Goal: Transaction & Acquisition: Purchase product/service

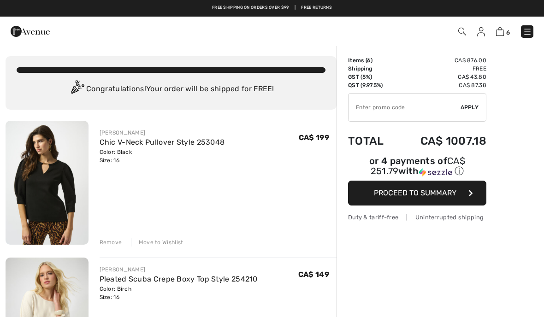
click at [115, 243] on div "Remove" at bounding box center [111, 242] width 23 height 8
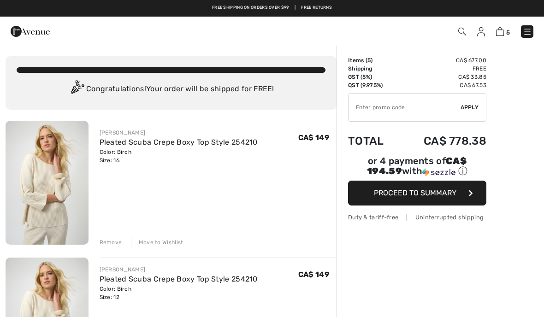
click at [119, 245] on div "Remove" at bounding box center [111, 242] width 23 height 8
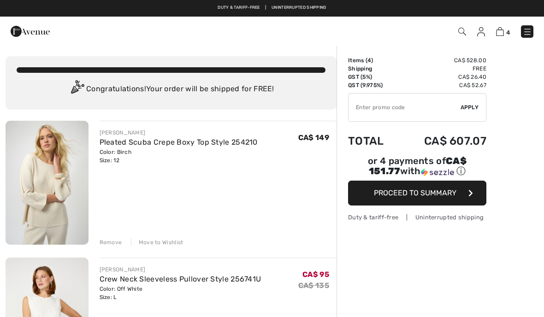
click at [118, 245] on div "Remove" at bounding box center [111, 242] width 23 height 8
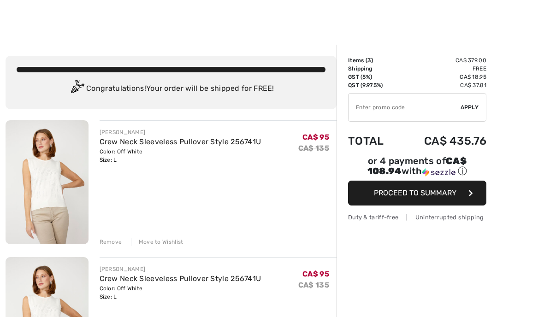
scroll to position [6, 0]
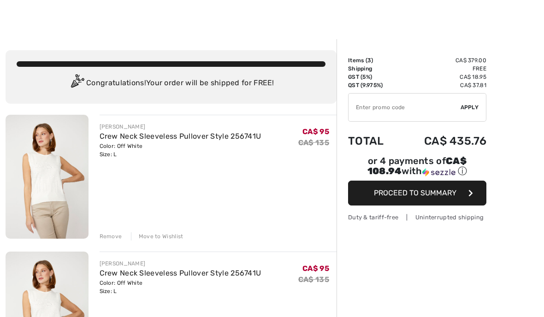
click at [118, 239] on div "Remove" at bounding box center [111, 236] width 23 height 8
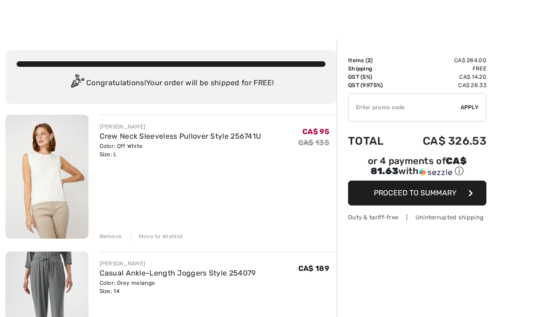
click at [119, 236] on div "Remove" at bounding box center [111, 236] width 23 height 8
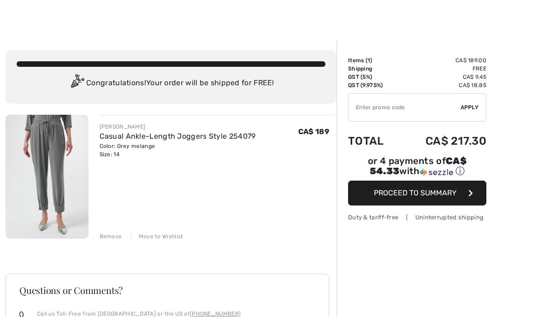
click at [506, 176] on div "Order Summary Details Items ( 1 ) CA$ 189.00 Promo code CA$ 0.00 Shipping Free …" at bounding box center [439, 262] width 207 height 446
click at [504, 178] on div "Order Summary Details Items ( 1 ) CA$ 189.00 Promo code CA$ 0.00 Shipping Free …" at bounding box center [439, 262] width 207 height 446
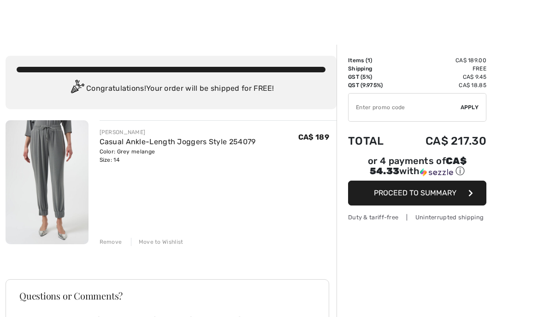
scroll to position [0, 0]
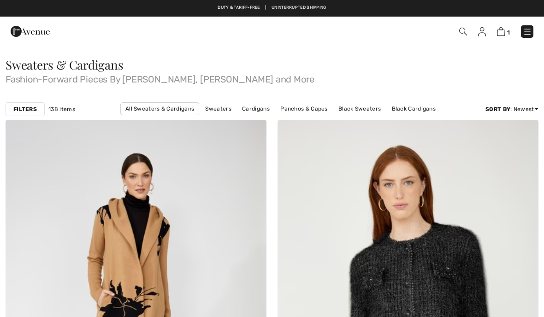
scroll to position [957, 0]
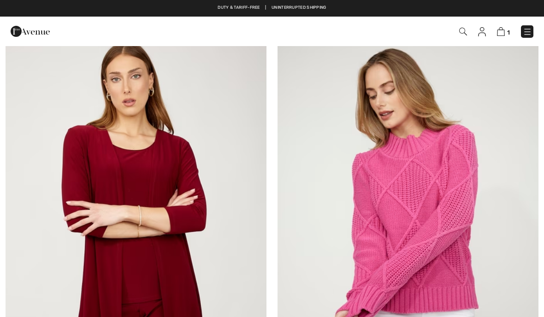
checkbox input "true"
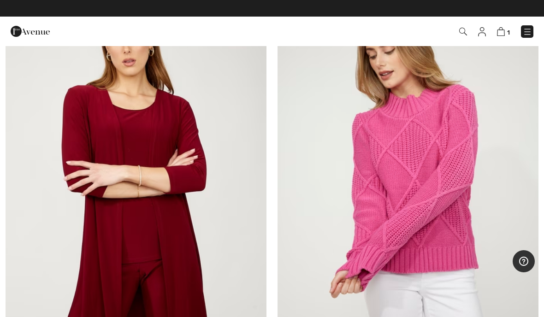
scroll to position [992, 0]
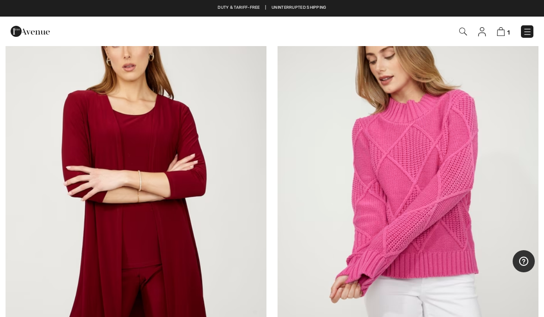
click at [430, 203] on img at bounding box center [407, 194] width 261 height 391
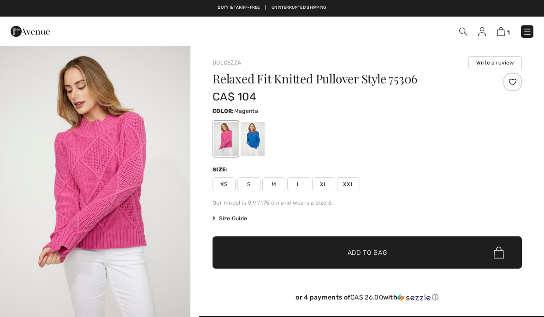
checkbox input "true"
click at [305, 193] on div "Relaxed Fit Knitted Pullover Style 75306 CA$ 104 Color: Magenta Size: XS S M L …" at bounding box center [366, 194] width 309 height 243
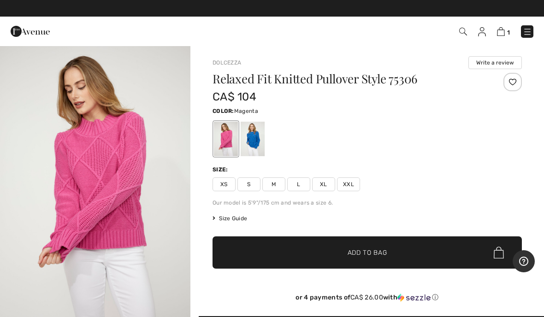
click at [306, 191] on div "Relaxed Fit Knitted Pullover Style 75306 CA$ 104 Color: Magenta Size: XS S M L …" at bounding box center [366, 194] width 309 height 243
click at [302, 189] on span "L" at bounding box center [298, 184] width 23 height 14
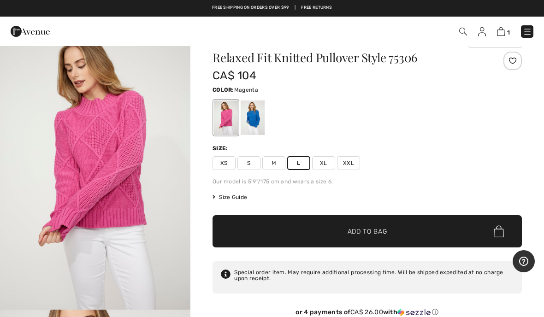
scroll to position [19, 0]
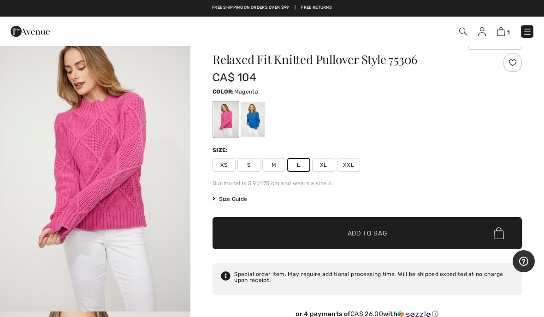
click at [469, 234] on span "✔ Added to Bag Add to Bag" at bounding box center [366, 233] width 309 height 32
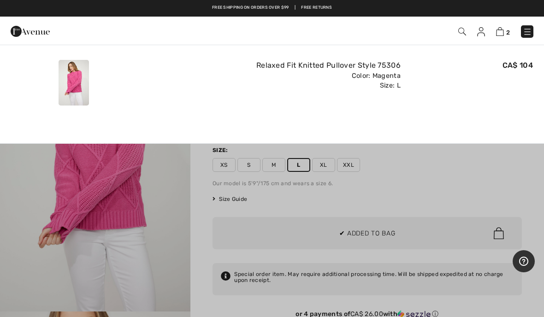
scroll to position [0, 0]
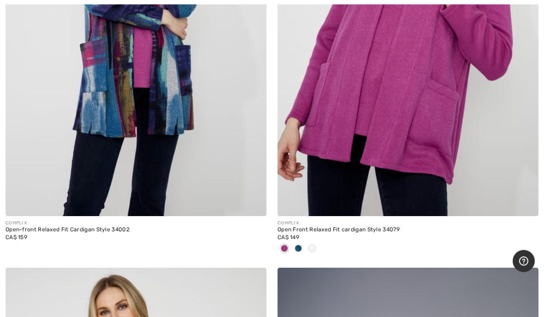
scroll to position [8428, 0]
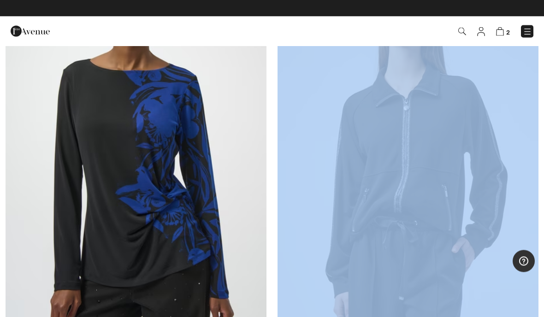
scroll to position [605, 0]
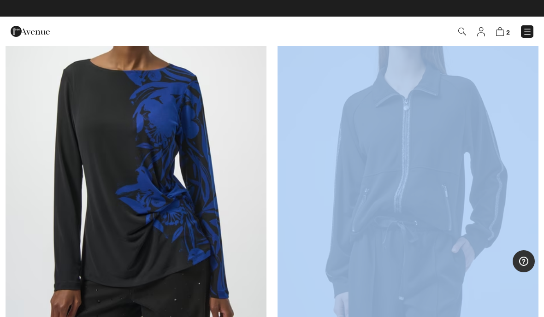
click at [481, 288] on img at bounding box center [407, 150] width 261 height 391
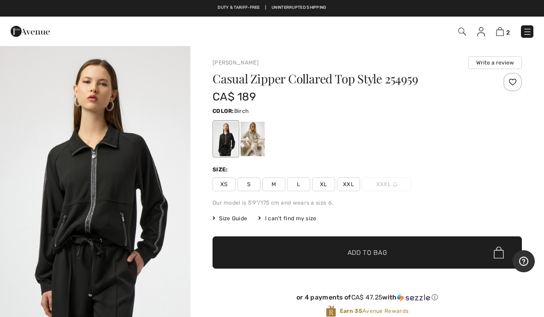
click at [257, 145] on div at bounding box center [253, 139] width 24 height 35
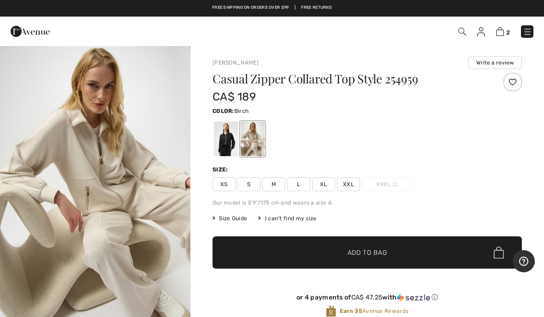
click at [258, 146] on div at bounding box center [253, 139] width 24 height 35
click at [263, 145] on div at bounding box center [253, 139] width 24 height 35
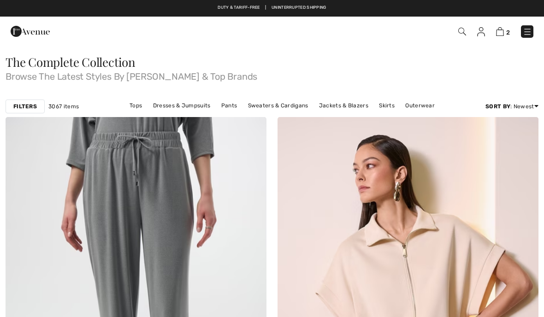
scroll to position [605, 0]
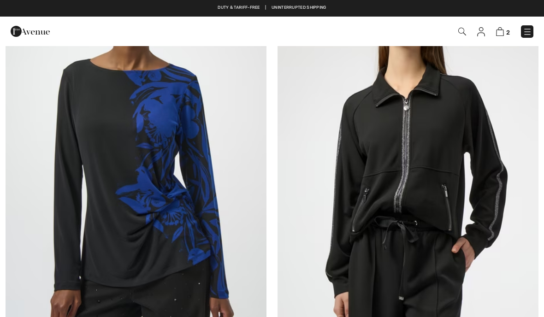
checkbox input "true"
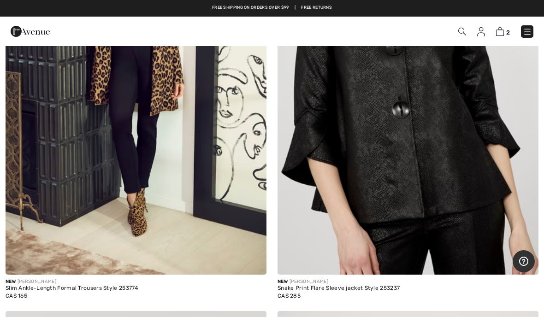
scroll to position [6921, 0]
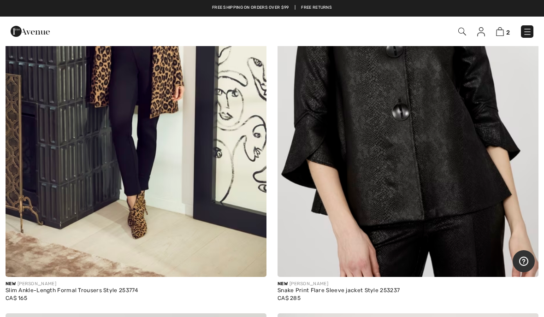
click at [501, 35] on img at bounding box center [500, 31] width 8 height 9
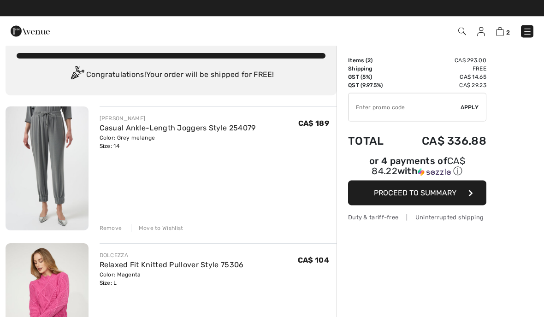
scroll to position [14, 0]
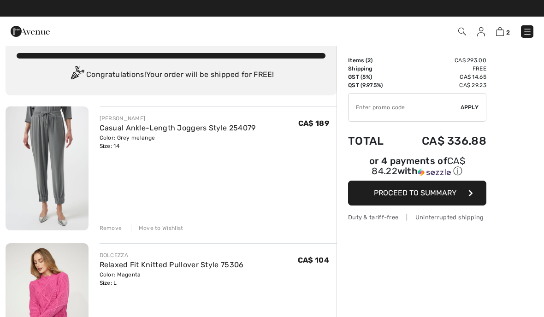
click at [109, 224] on div "Remove" at bounding box center [111, 228] width 23 height 8
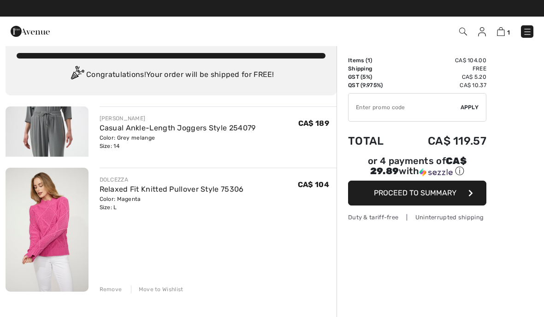
click at [108, 223] on div "DOLCEZZA Relaxed Fit Knitted Pullover Style 75306 Color: Magenta Size: L Final …" at bounding box center [218, 231] width 237 height 126
